Goal: Find specific page/section: Find specific page/section

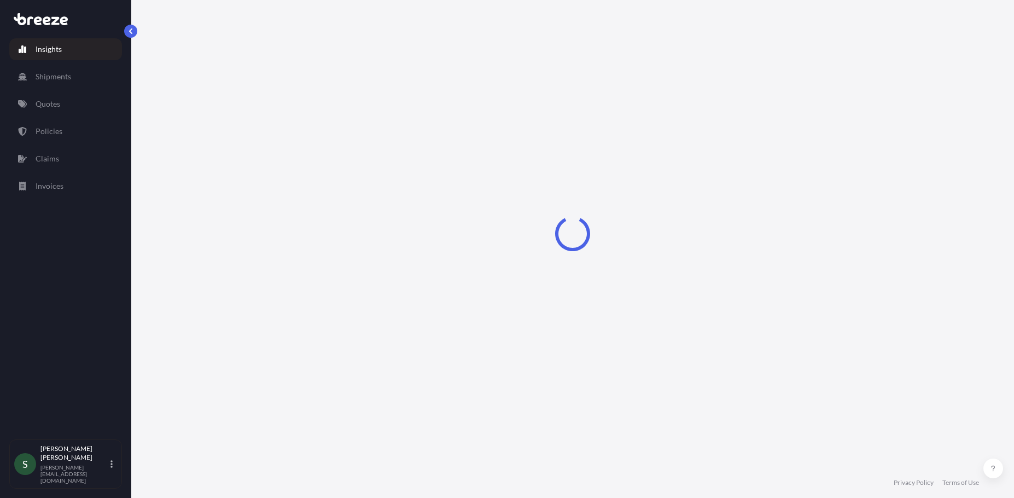
select select "2025"
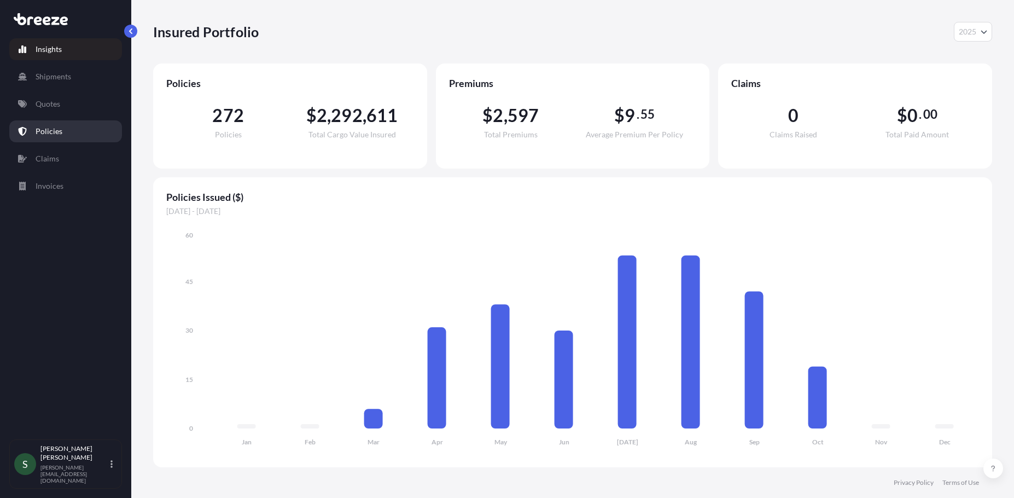
click at [38, 129] on p "Policies" at bounding box center [49, 131] width 27 height 11
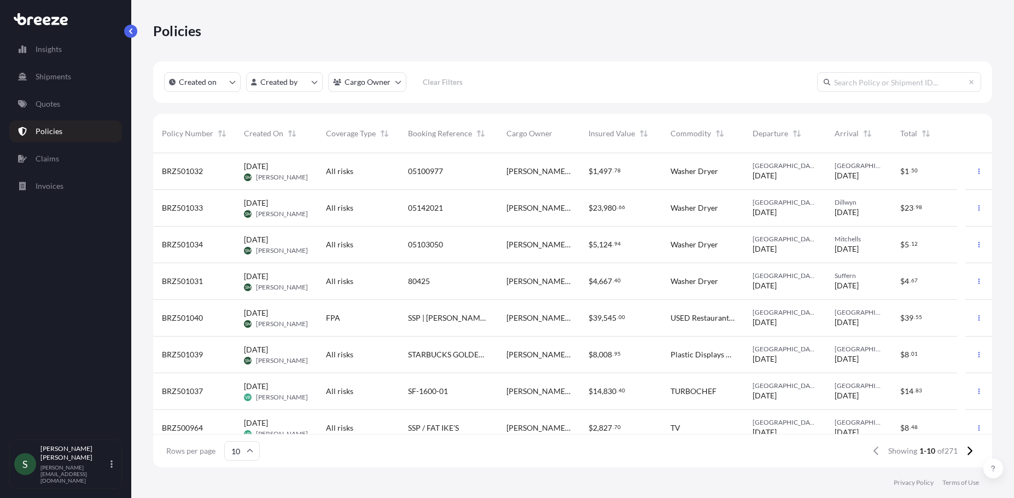
scroll to position [86, 0]
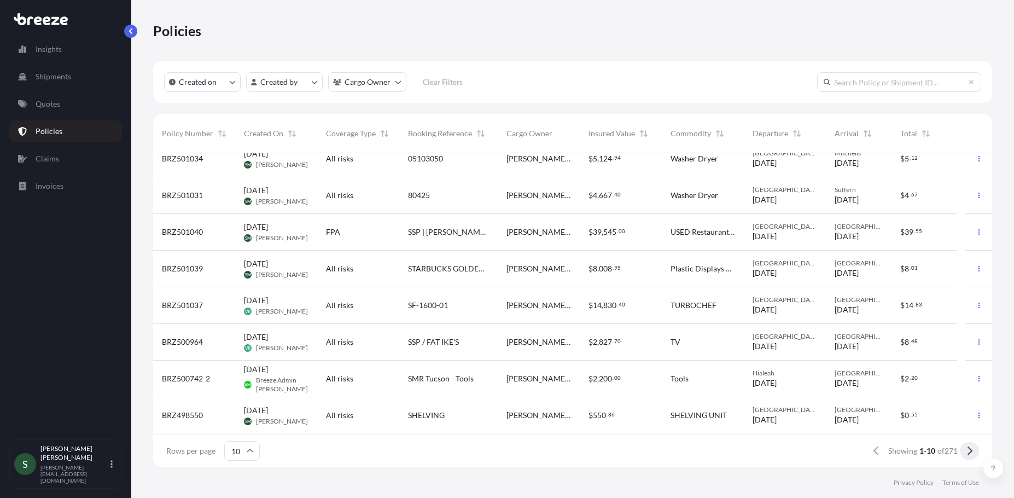
click at [972, 450] on button at bounding box center [968, 450] width 19 height 17
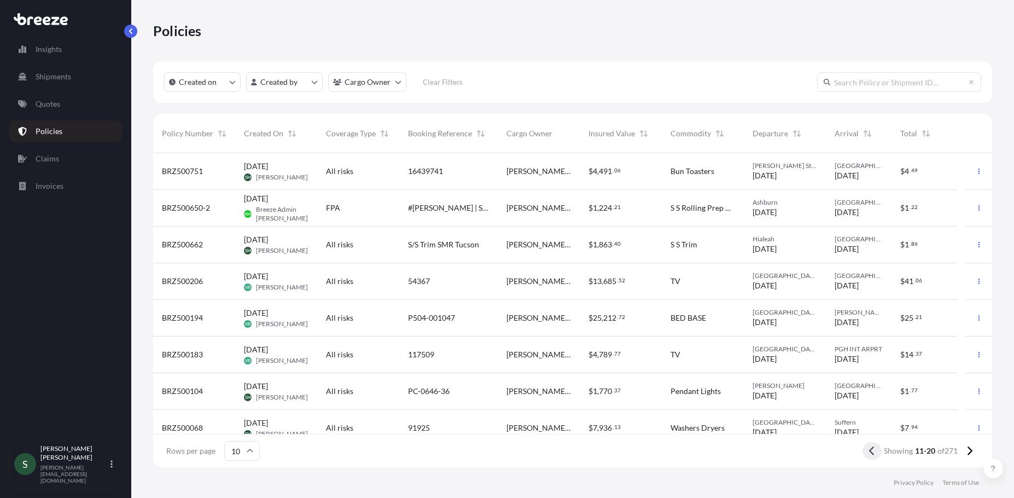
click at [872, 450] on icon at bounding box center [872, 451] width 6 height 10
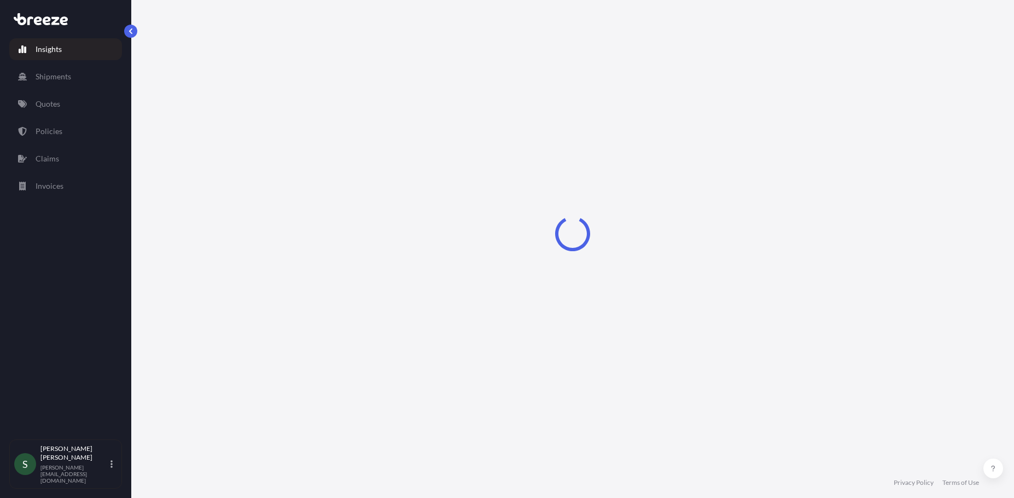
select select "2025"
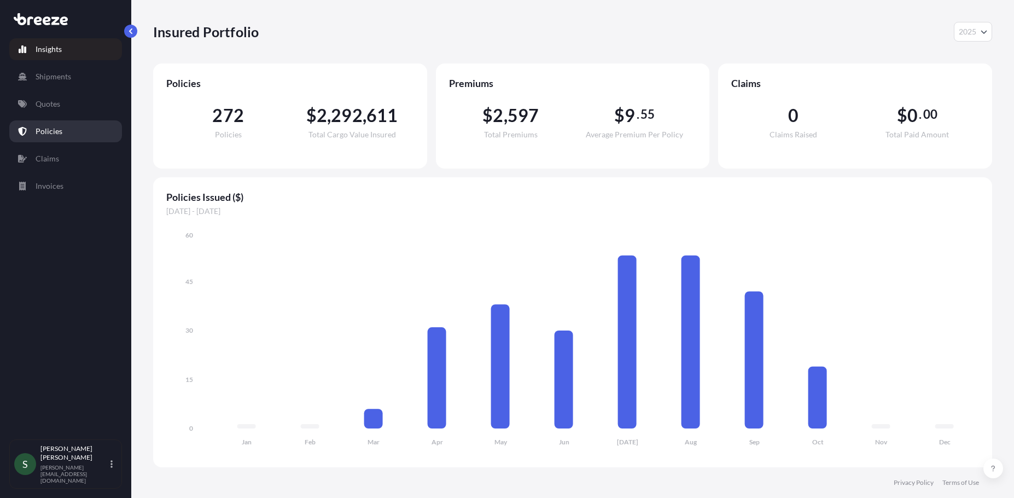
click at [53, 128] on p "Policies" at bounding box center [49, 131] width 27 height 11
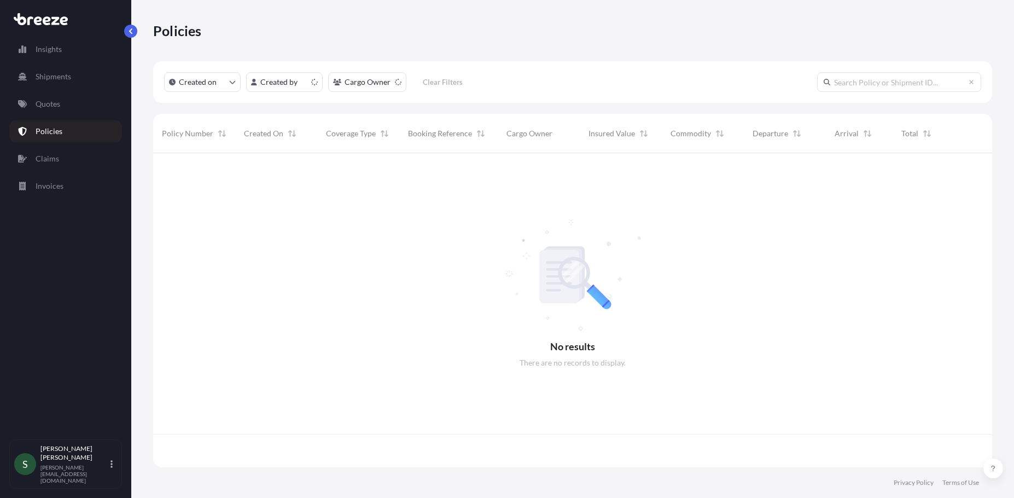
scroll to position [312, 830]
